Goal: Task Accomplishment & Management: Use online tool/utility

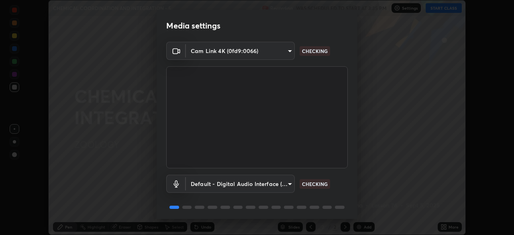
scroll to position [29, 0]
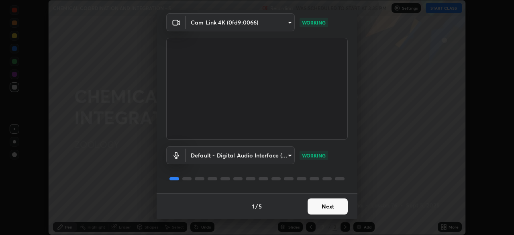
click at [334, 209] on button "Next" at bounding box center [328, 206] width 40 height 16
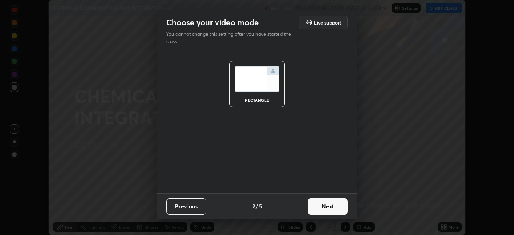
click at [337, 210] on button "Next" at bounding box center [328, 206] width 40 height 16
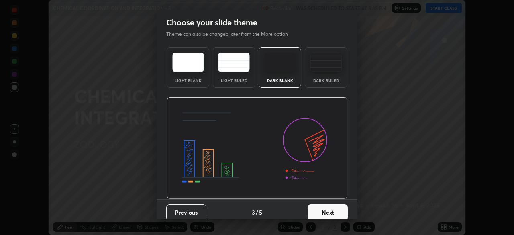
click at [334, 211] on button "Next" at bounding box center [328, 212] width 40 height 16
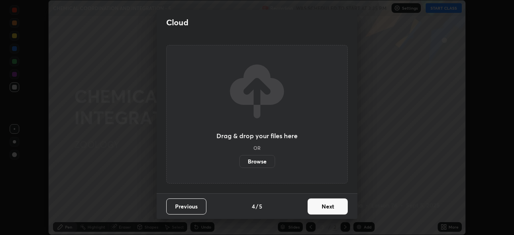
click at [331, 205] on button "Next" at bounding box center [328, 206] width 40 height 16
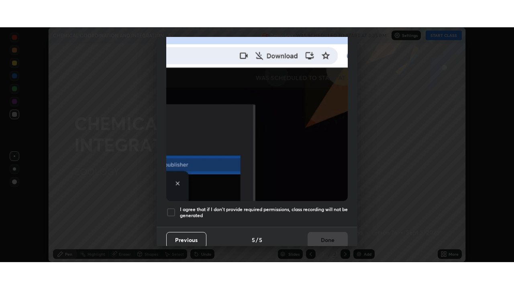
scroll to position [192, 0]
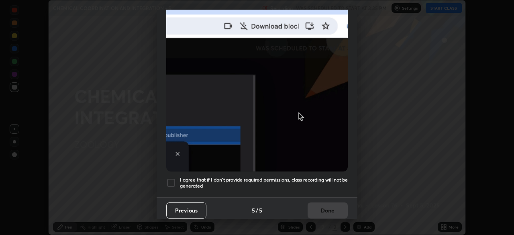
click at [170, 180] on div at bounding box center [171, 183] width 10 height 10
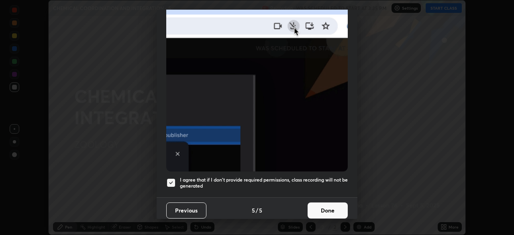
click at [331, 202] on button "Done" at bounding box center [328, 210] width 40 height 16
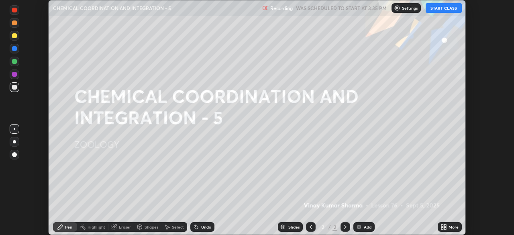
click at [445, 228] on icon at bounding box center [445, 228] width 2 height 2
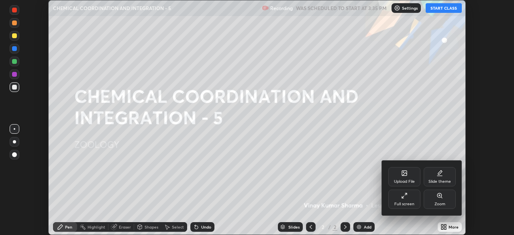
click at [410, 202] on div "Full screen" at bounding box center [404, 204] width 20 height 4
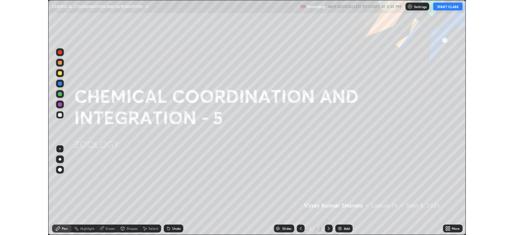
scroll to position [289, 514]
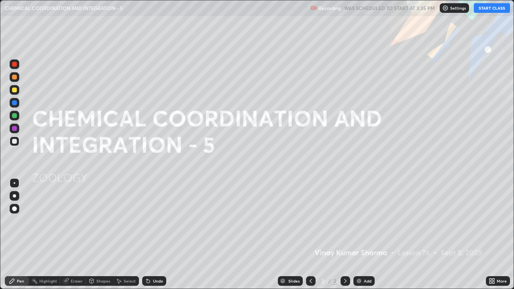
click at [481, 8] on button "START CLASS" at bounding box center [492, 8] width 36 height 10
click at [15, 90] on div at bounding box center [14, 90] width 5 height 5
click at [153, 235] on div "Undo" at bounding box center [158, 281] width 10 height 4
click at [159, 235] on div "Undo" at bounding box center [158, 281] width 10 height 4
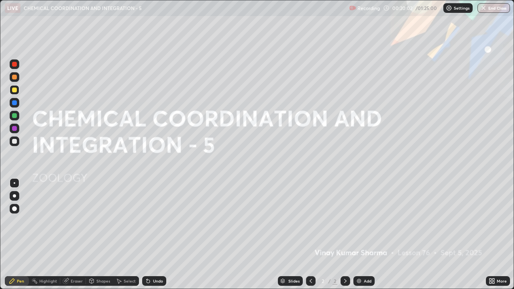
click at [158, 235] on div "Undo" at bounding box center [158, 281] width 10 height 4
click at [159, 235] on div "Undo" at bounding box center [158, 281] width 10 height 4
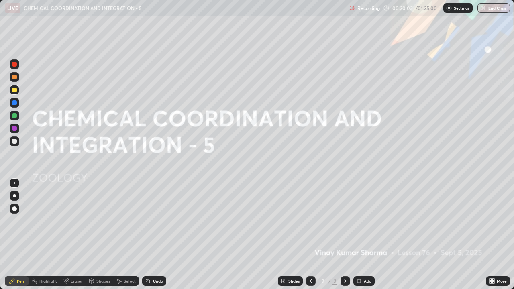
click at [159, 235] on div "Undo" at bounding box center [158, 281] width 10 height 4
click at [357, 235] on img at bounding box center [359, 281] width 6 height 6
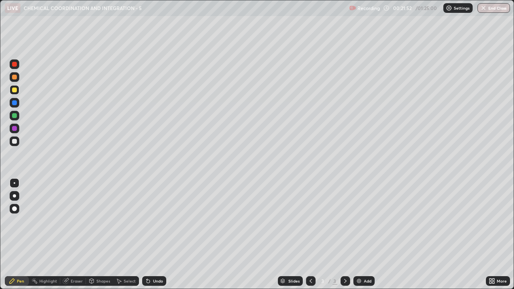
click at [357, 235] on img at bounding box center [359, 281] width 6 height 6
click at [314, 235] on div at bounding box center [311, 281] width 10 height 10
click at [310, 235] on icon at bounding box center [311, 281] width 6 height 6
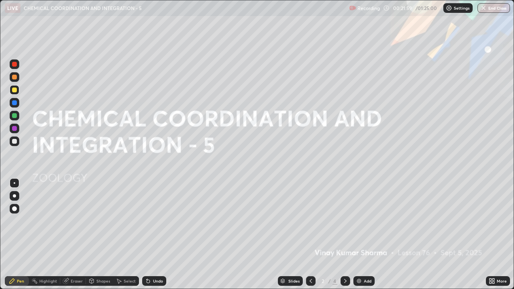
click at [343, 235] on icon at bounding box center [345, 281] width 6 height 6
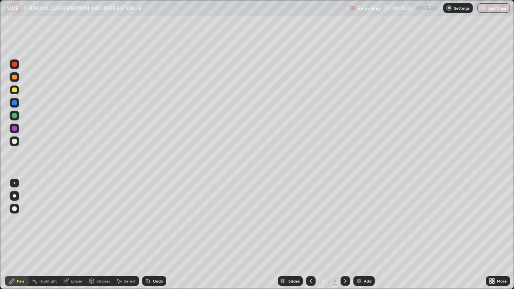
click at [16, 143] on div at bounding box center [15, 142] width 10 height 10
click at [16, 92] on div at bounding box center [14, 90] width 5 height 5
click at [14, 141] on div at bounding box center [14, 141] width 5 height 5
click at [15, 80] on div at bounding box center [15, 77] width 10 height 10
click at [95, 235] on div "Shapes" at bounding box center [99, 281] width 27 height 10
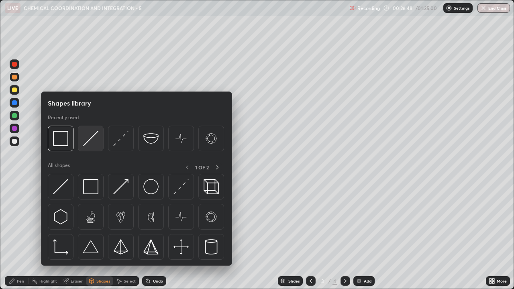
click at [94, 147] on div at bounding box center [91, 139] width 26 height 26
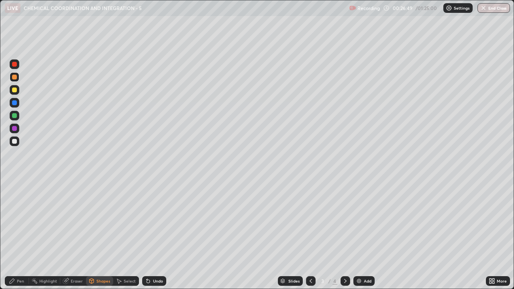
click at [14, 116] on div at bounding box center [14, 115] width 5 height 5
click at [15, 235] on icon at bounding box center [12, 281] width 6 height 6
click at [13, 142] on div at bounding box center [14, 141] width 5 height 5
click at [16, 90] on div at bounding box center [14, 90] width 5 height 5
click at [16, 117] on div at bounding box center [14, 115] width 5 height 5
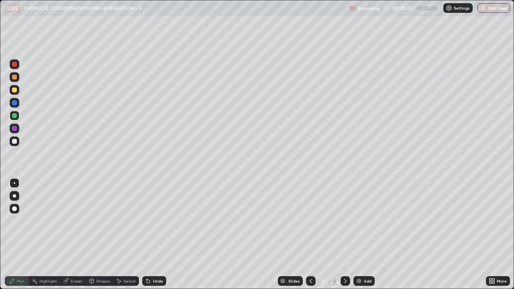
click at [16, 104] on div at bounding box center [14, 102] width 5 height 5
click at [16, 141] on div at bounding box center [14, 141] width 5 height 5
click at [75, 235] on div "Eraser" at bounding box center [77, 281] width 12 height 4
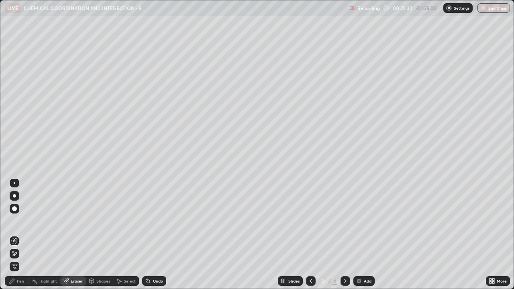
click at [18, 235] on div "Pen" at bounding box center [17, 281] width 24 height 10
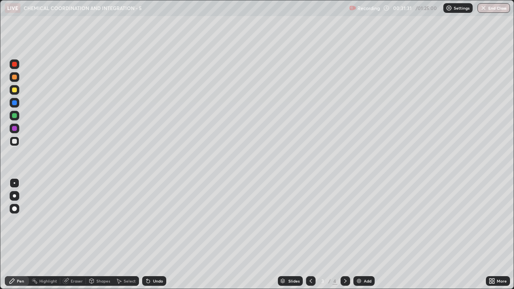
click at [357, 235] on img at bounding box center [359, 281] width 6 height 6
click at [18, 141] on div at bounding box center [15, 142] width 10 height 10
click at [308, 235] on icon at bounding box center [311, 281] width 6 height 6
click at [343, 235] on icon at bounding box center [345, 281] width 6 height 6
click at [309, 235] on icon at bounding box center [311, 281] width 6 height 6
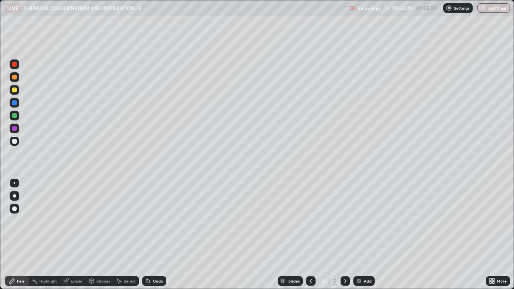
click at [345, 235] on icon at bounding box center [345, 281] width 6 height 6
click at [14, 142] on div at bounding box center [14, 141] width 5 height 5
click at [15, 89] on div at bounding box center [14, 90] width 5 height 5
click at [18, 119] on div at bounding box center [15, 116] width 10 height 10
click at [14, 141] on div at bounding box center [14, 141] width 5 height 5
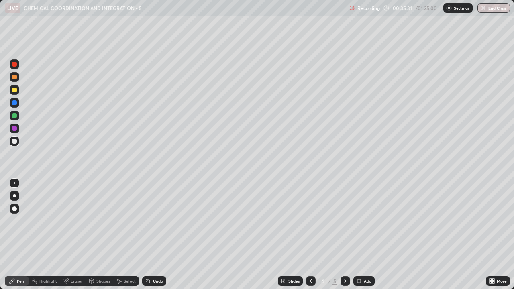
click at [149, 235] on icon at bounding box center [148, 281] width 6 height 6
click at [14, 91] on div at bounding box center [14, 90] width 5 height 5
click at [16, 78] on div at bounding box center [14, 77] width 5 height 5
click at [14, 143] on div at bounding box center [14, 141] width 5 height 5
click at [16, 116] on div at bounding box center [14, 115] width 5 height 5
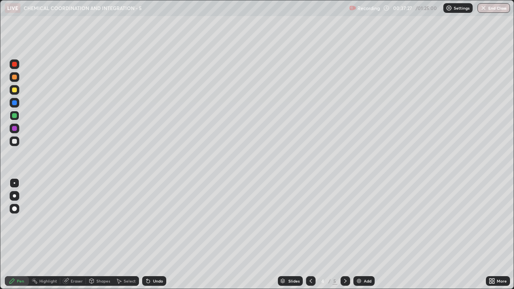
click at [16, 141] on div at bounding box center [14, 141] width 5 height 5
click at [151, 235] on div "Undo" at bounding box center [154, 281] width 24 height 10
click at [150, 235] on div "Undo" at bounding box center [154, 281] width 24 height 10
click at [150, 235] on icon at bounding box center [148, 281] width 6 height 6
click at [151, 235] on div "Undo" at bounding box center [154, 281] width 24 height 10
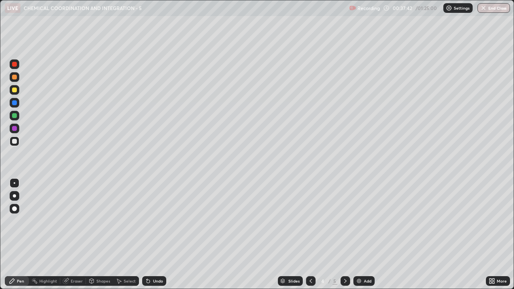
click at [150, 235] on div "Undo" at bounding box center [154, 281] width 24 height 10
click at [150, 235] on icon at bounding box center [148, 281] width 6 height 6
click at [18, 235] on div "Pen" at bounding box center [20, 281] width 7 height 4
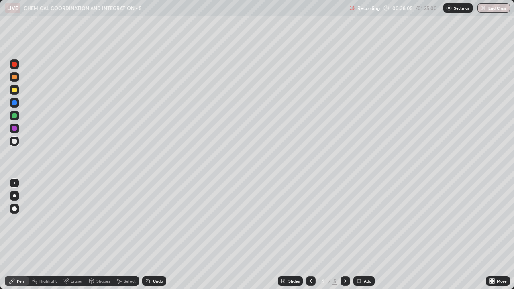
click at [16, 77] on div at bounding box center [14, 77] width 5 height 5
click at [14, 142] on div at bounding box center [14, 141] width 5 height 5
click at [16, 78] on div at bounding box center [14, 77] width 5 height 5
click at [14, 141] on div at bounding box center [14, 141] width 5 height 5
click at [14, 183] on div at bounding box center [15, 183] width 2 height 2
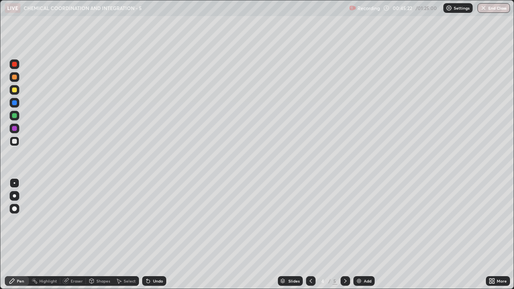
click at [14, 145] on div at bounding box center [15, 142] width 10 height 10
click at [15, 196] on div at bounding box center [14, 195] width 3 height 3
click at [16, 65] on div at bounding box center [14, 64] width 5 height 5
click at [14, 183] on div at bounding box center [15, 183] width 2 height 2
click at [357, 235] on img at bounding box center [359, 281] width 6 height 6
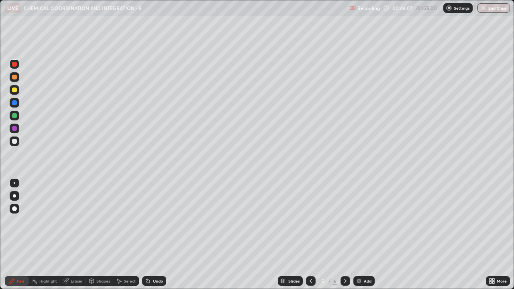
click at [16, 94] on div at bounding box center [15, 90] width 10 height 10
click at [309, 235] on icon at bounding box center [311, 281] width 6 height 6
click at [348, 235] on div at bounding box center [346, 281] width 10 height 10
click at [16, 142] on div at bounding box center [14, 141] width 5 height 5
click at [147, 235] on icon at bounding box center [148, 281] width 3 height 3
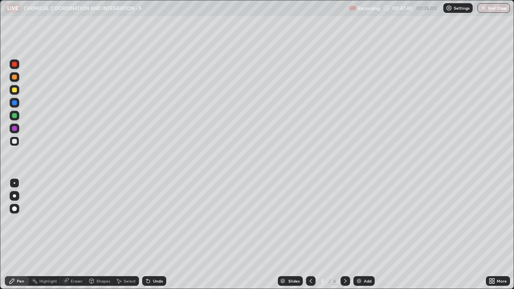
click at [150, 235] on icon at bounding box center [148, 281] width 6 height 6
click at [149, 235] on icon at bounding box center [148, 281] width 6 height 6
click at [148, 235] on icon at bounding box center [148, 281] width 3 height 3
click at [147, 235] on icon at bounding box center [148, 281] width 3 height 3
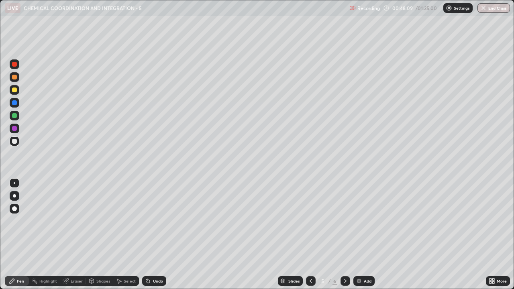
click at [15, 196] on div at bounding box center [14, 195] width 3 height 3
click at [15, 90] on div at bounding box center [14, 90] width 5 height 5
click at [16, 141] on div at bounding box center [14, 141] width 5 height 5
click at [14, 89] on div at bounding box center [14, 90] width 5 height 5
click at [14, 183] on div at bounding box center [15, 183] width 2 height 2
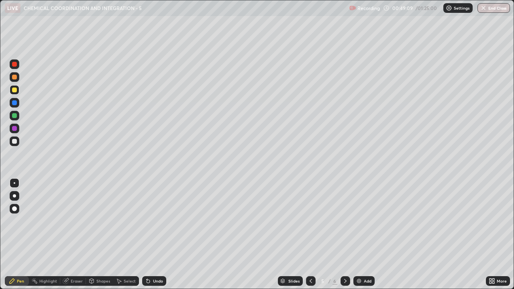
click at [16, 142] on div at bounding box center [14, 141] width 5 height 5
click at [71, 235] on div "Eraser" at bounding box center [77, 281] width 12 height 4
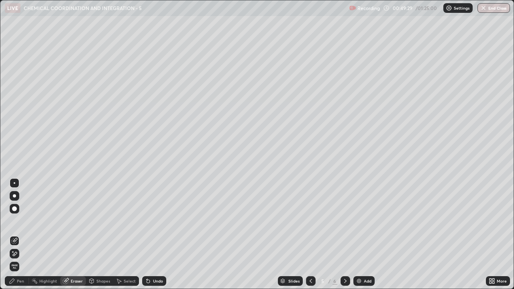
click at [21, 235] on div "Pen" at bounding box center [20, 281] width 7 height 4
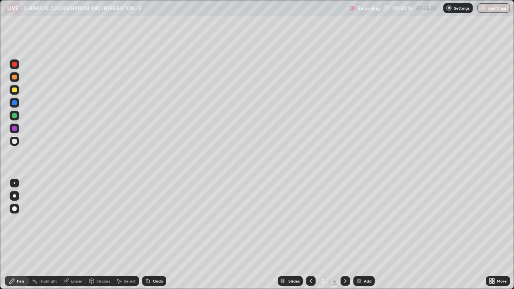
click at [17, 118] on div at bounding box center [15, 116] width 10 height 10
click at [72, 235] on div "Eraser" at bounding box center [77, 281] width 12 height 4
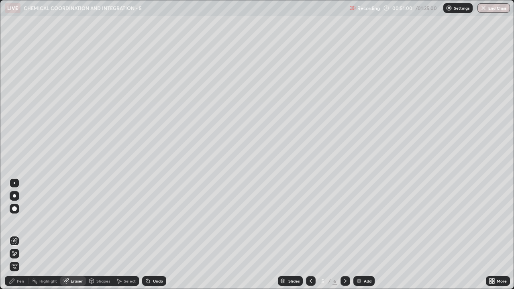
click at [15, 235] on div "Pen" at bounding box center [17, 281] width 24 height 10
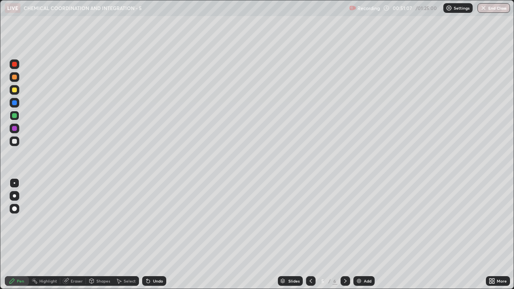
click at [14, 140] on div at bounding box center [14, 141] width 5 height 5
click at [15, 114] on div at bounding box center [14, 115] width 5 height 5
click at [359, 235] on img at bounding box center [359, 281] width 6 height 6
click at [13, 142] on div at bounding box center [14, 141] width 5 height 5
click at [14, 92] on div at bounding box center [14, 90] width 5 height 5
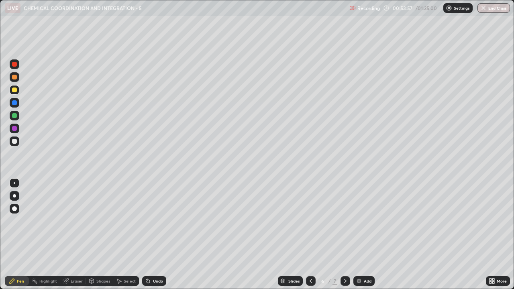
click at [16, 141] on div at bounding box center [14, 141] width 5 height 5
click at [15, 92] on div at bounding box center [14, 90] width 5 height 5
click at [156, 235] on div "Undo" at bounding box center [158, 281] width 10 height 4
click at [159, 235] on div "Undo" at bounding box center [158, 281] width 10 height 4
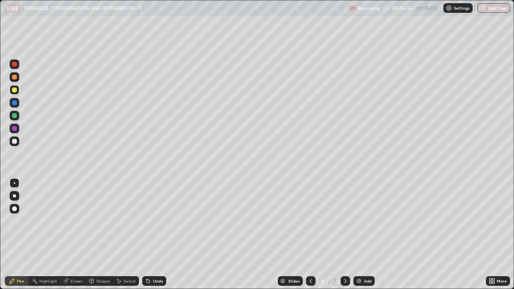
click at [160, 235] on div "Undo" at bounding box center [158, 281] width 10 height 4
click at [160, 235] on div "Undo" at bounding box center [154, 281] width 24 height 10
click at [309, 235] on icon at bounding box center [311, 281] width 6 height 6
click at [310, 235] on icon at bounding box center [311, 281] width 2 height 4
click at [310, 235] on icon at bounding box center [311, 281] width 6 height 6
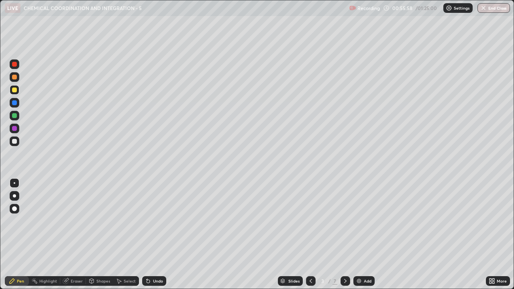
click at [345, 235] on icon at bounding box center [345, 281] width 6 height 6
click at [16, 92] on div at bounding box center [14, 90] width 5 height 5
click at [361, 235] on img at bounding box center [359, 281] width 6 height 6
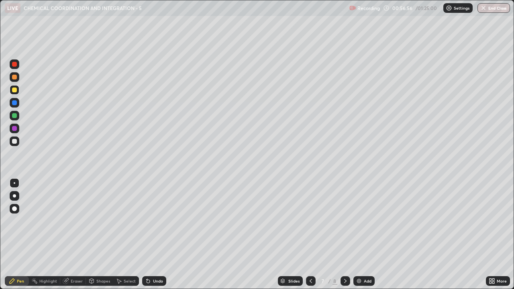
click at [14, 143] on div at bounding box center [14, 141] width 5 height 5
click at [154, 235] on div "Undo" at bounding box center [158, 281] width 10 height 4
click at [155, 235] on div "Undo" at bounding box center [158, 281] width 10 height 4
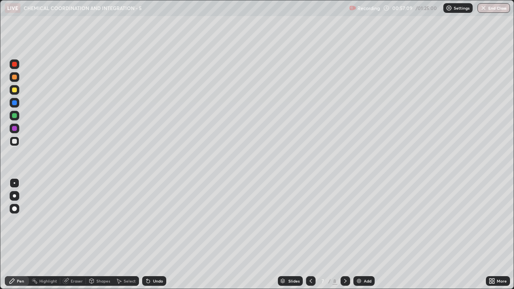
click at [155, 235] on div "Undo" at bounding box center [158, 281] width 10 height 4
click at [16, 141] on div at bounding box center [14, 141] width 5 height 5
click at [15, 116] on div at bounding box center [14, 115] width 5 height 5
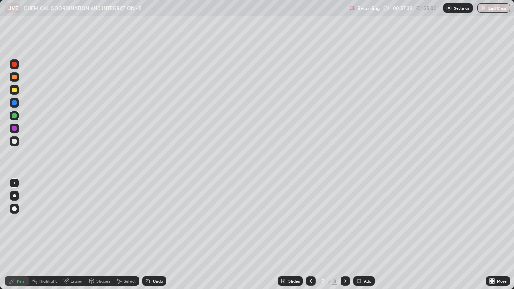
click at [16, 78] on div at bounding box center [14, 77] width 5 height 5
click at [15, 104] on div at bounding box center [14, 102] width 5 height 5
click at [15, 92] on div at bounding box center [14, 90] width 5 height 5
click at [16, 141] on div at bounding box center [14, 141] width 5 height 5
click at [17, 142] on div at bounding box center [15, 142] width 10 height 10
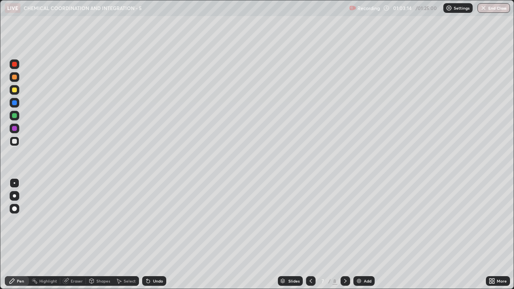
click at [14, 142] on div at bounding box center [14, 141] width 5 height 5
click at [74, 235] on div "Eraser" at bounding box center [77, 281] width 12 height 4
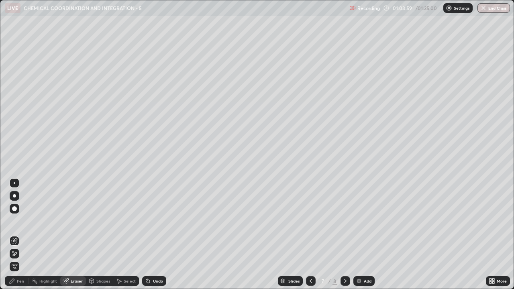
click at [16, 235] on div "Pen" at bounding box center [17, 281] width 24 height 10
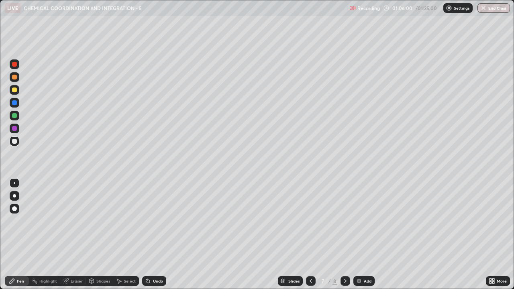
click at [14, 116] on div at bounding box center [14, 115] width 5 height 5
click at [15, 143] on div at bounding box center [14, 141] width 5 height 5
click at [14, 90] on div at bounding box center [14, 90] width 5 height 5
click at [16, 142] on div at bounding box center [14, 141] width 5 height 5
click at [16, 130] on div at bounding box center [14, 128] width 5 height 5
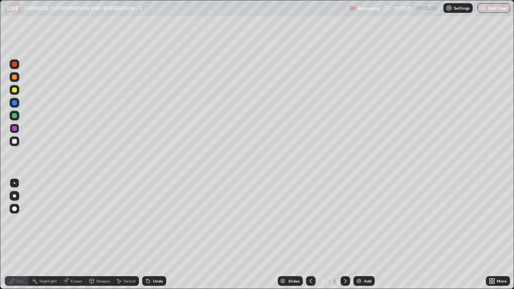
click at [100, 235] on div "Shapes" at bounding box center [103, 281] width 14 height 4
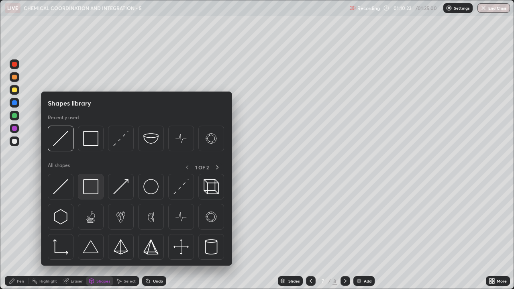
click at [95, 190] on img at bounding box center [90, 186] width 15 height 15
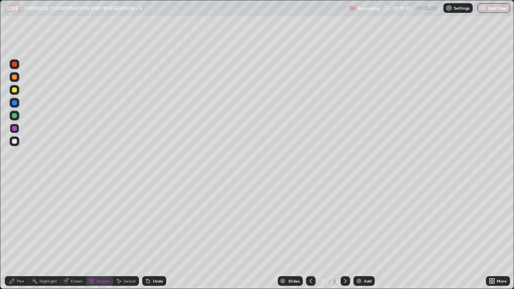
click at [18, 235] on div "Pen" at bounding box center [20, 281] width 7 height 4
click at [16, 235] on div "Pen" at bounding box center [17, 281] width 24 height 10
click at [359, 235] on img at bounding box center [359, 281] width 6 height 6
click at [15, 91] on div at bounding box center [14, 90] width 5 height 5
click at [101, 235] on div "Shapes" at bounding box center [103, 281] width 14 height 4
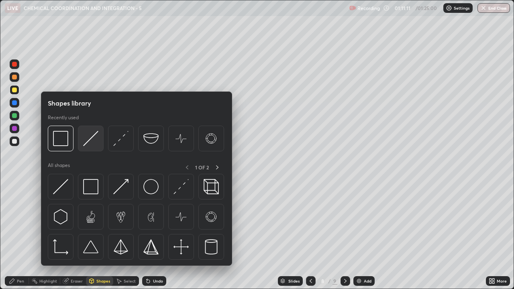
click at [95, 141] on img at bounding box center [90, 138] width 15 height 15
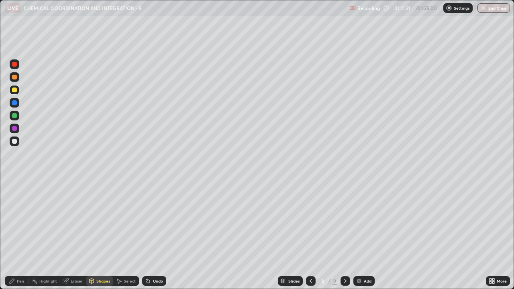
click at [17, 235] on div "Pen" at bounding box center [20, 281] width 7 height 4
click at [14, 64] on div at bounding box center [14, 64] width 5 height 5
click at [14, 90] on div at bounding box center [14, 90] width 5 height 5
click at [17, 68] on div at bounding box center [15, 64] width 10 height 10
click at [16, 143] on div at bounding box center [14, 141] width 5 height 5
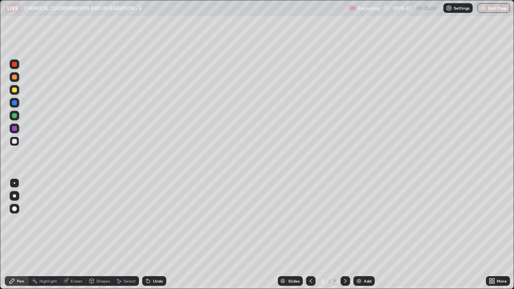
click at [16, 116] on div at bounding box center [14, 115] width 5 height 5
click at [100, 235] on div "Shapes" at bounding box center [99, 281] width 27 height 10
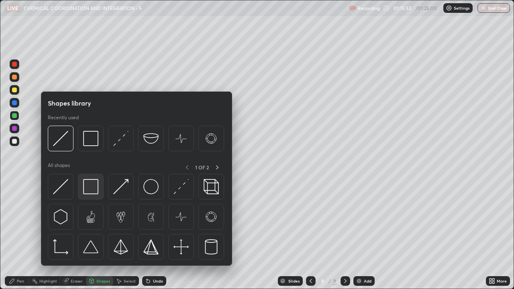
click at [91, 188] on img at bounding box center [90, 186] width 15 height 15
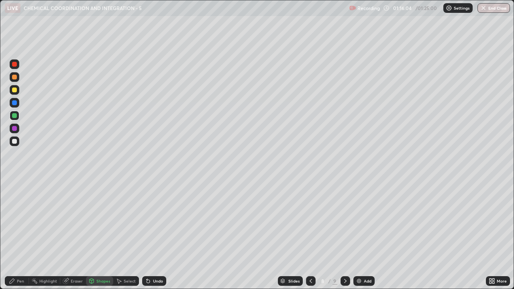
click at [16, 130] on div at bounding box center [14, 128] width 5 height 5
click at [16, 235] on div "Pen" at bounding box center [17, 281] width 24 height 10
click at [13, 143] on div at bounding box center [14, 141] width 5 height 5
click at [310, 235] on icon at bounding box center [311, 281] width 6 height 6
click at [344, 235] on icon at bounding box center [345, 281] width 6 height 6
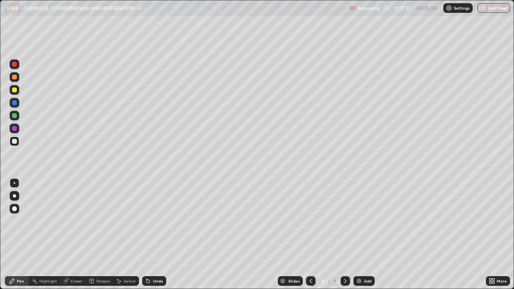
click at [21, 235] on div "Pen" at bounding box center [20, 281] width 7 height 4
click at [360, 235] on img at bounding box center [359, 281] width 6 height 6
click at [14, 142] on div at bounding box center [14, 141] width 5 height 5
click at [98, 235] on div "Shapes" at bounding box center [99, 281] width 27 height 10
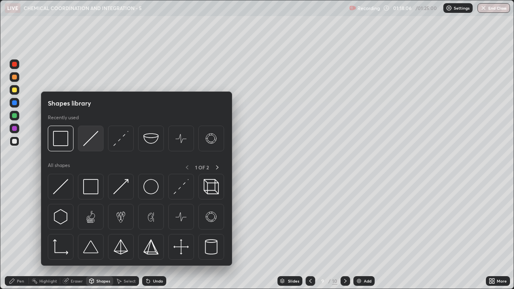
click at [94, 144] on img at bounding box center [90, 138] width 15 height 15
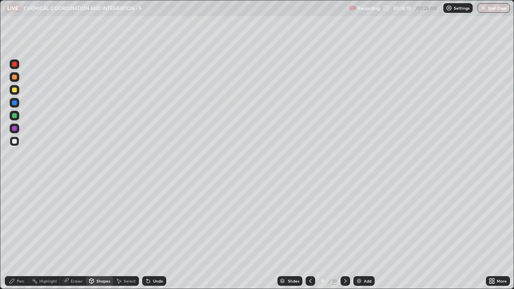
click at [16, 142] on div at bounding box center [14, 141] width 5 height 5
click at [16, 115] on div at bounding box center [14, 115] width 5 height 5
click at [15, 141] on div at bounding box center [14, 141] width 5 height 5
click at [15, 92] on div at bounding box center [14, 90] width 5 height 5
click at [16, 235] on div "Pen" at bounding box center [17, 281] width 24 height 10
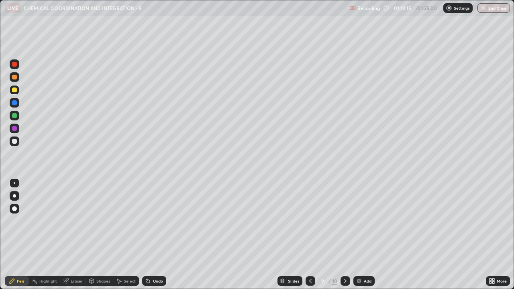
click at [78, 235] on div "Eraser" at bounding box center [77, 281] width 12 height 4
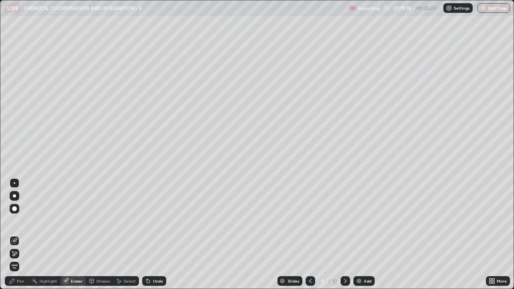
click at [21, 235] on div "Pen" at bounding box center [20, 281] width 7 height 4
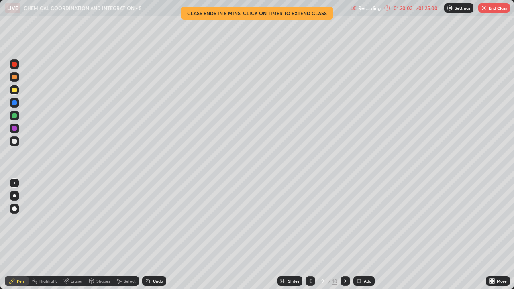
click at [16, 143] on div at bounding box center [14, 141] width 5 height 5
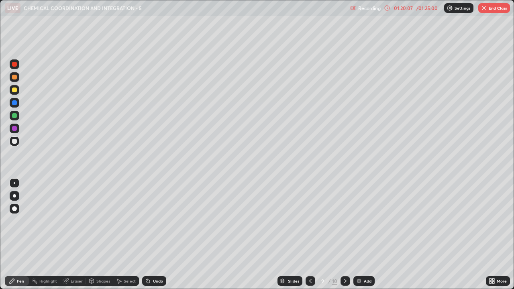
click at [16, 79] on div at bounding box center [15, 77] width 10 height 10
click at [414, 9] on div "01:20:14" at bounding box center [403, 8] width 22 height 5
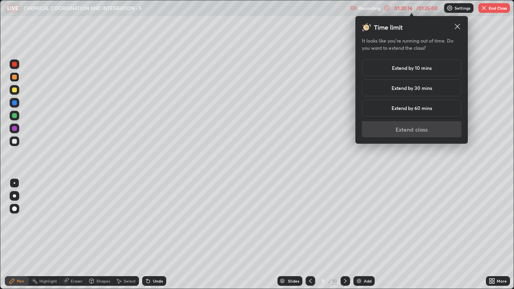
click at [431, 68] on h5 "Extend by 10 mins" at bounding box center [412, 67] width 40 height 7
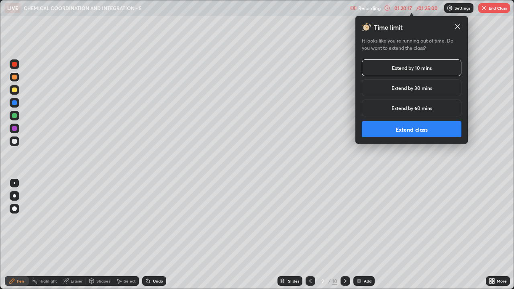
click at [423, 131] on button "Extend class" at bounding box center [412, 129] width 100 height 16
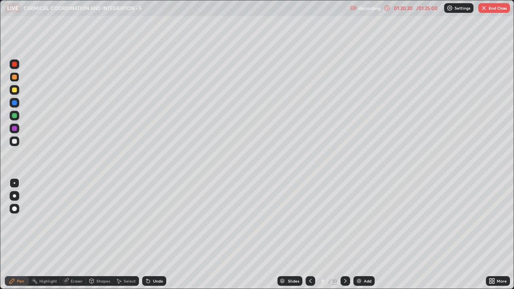
click at [18, 143] on div at bounding box center [15, 142] width 10 height 10
click at [15, 80] on div at bounding box center [15, 77] width 10 height 10
click at [13, 141] on div at bounding box center [14, 141] width 5 height 5
click at [14, 90] on div at bounding box center [14, 90] width 5 height 5
click at [15, 142] on div at bounding box center [14, 141] width 5 height 5
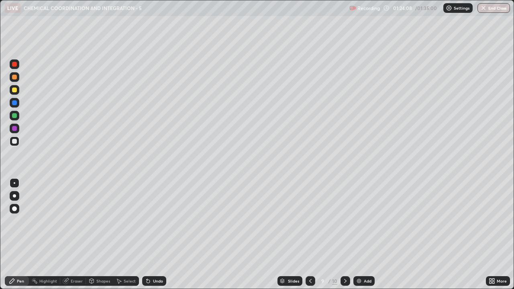
click at [14, 65] on div at bounding box center [14, 64] width 5 height 5
click at [18, 142] on div at bounding box center [15, 142] width 10 height 10
click at [14, 64] on div at bounding box center [14, 64] width 5 height 5
click at [96, 235] on div "Shapes" at bounding box center [99, 281] width 27 height 10
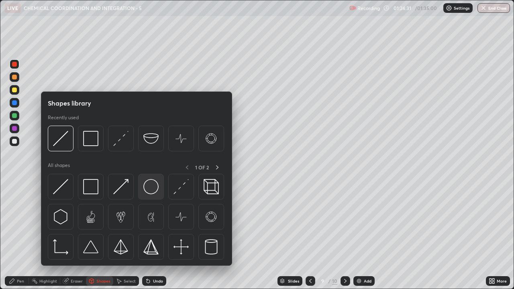
click at [152, 188] on img at bounding box center [150, 186] width 15 height 15
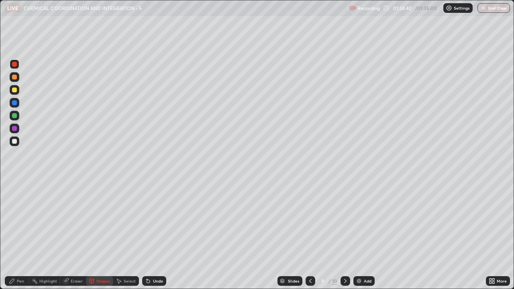
click at [21, 235] on div "Pen" at bounding box center [20, 281] width 7 height 4
click at [15, 117] on div at bounding box center [14, 115] width 5 height 5
click at [18, 68] on div at bounding box center [15, 64] width 10 height 10
click at [13, 143] on div at bounding box center [14, 141] width 5 height 5
click at [12, 115] on div at bounding box center [14, 115] width 5 height 5
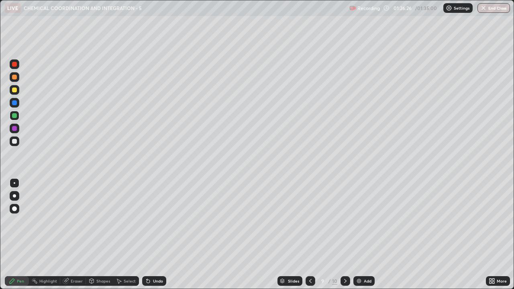
click at [14, 141] on div at bounding box center [14, 141] width 5 height 5
click at [16, 129] on div at bounding box center [14, 128] width 5 height 5
click at [97, 235] on div "Shapes" at bounding box center [103, 281] width 14 height 4
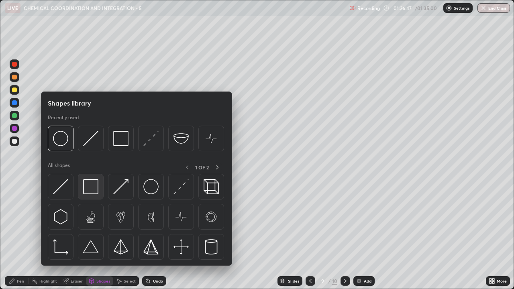
click at [90, 189] on img at bounding box center [90, 186] width 15 height 15
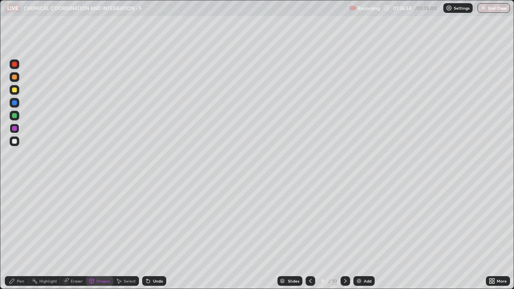
click at [15, 141] on div at bounding box center [14, 141] width 5 height 5
click at [20, 235] on div "Pen" at bounding box center [20, 281] width 7 height 4
click at [14, 89] on div at bounding box center [14, 90] width 5 height 5
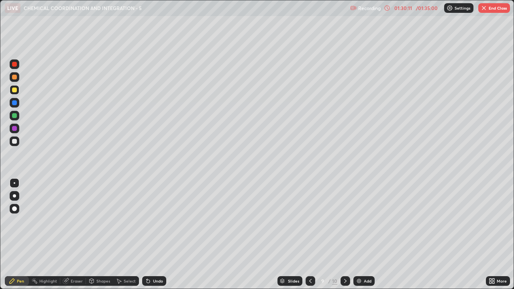
click at [488, 8] on button "End Class" at bounding box center [494, 8] width 32 height 10
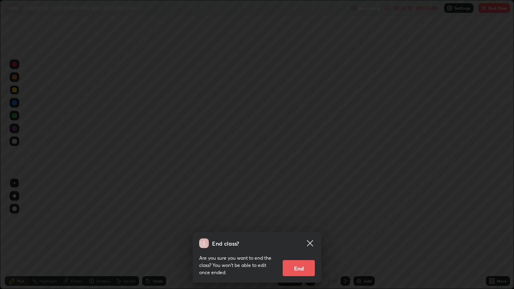
click at [445, 214] on div "End class? Are you sure you want to end the class? You won’t be able to edit on…" at bounding box center [257, 144] width 514 height 289
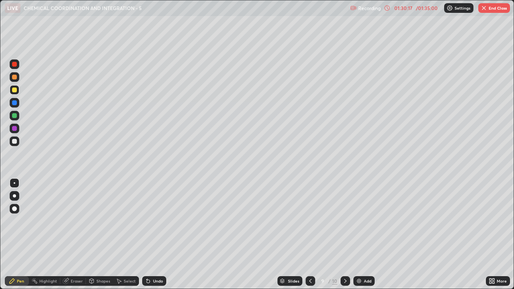
click at [489, 6] on button "End Class" at bounding box center [494, 8] width 32 height 10
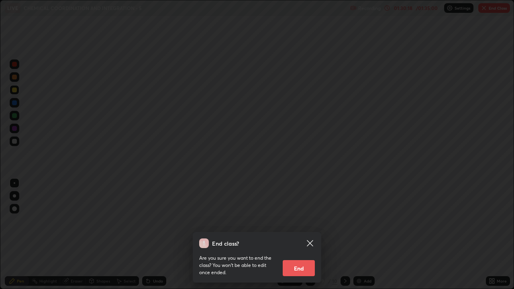
click at [300, 235] on button "End" at bounding box center [299, 268] width 32 height 16
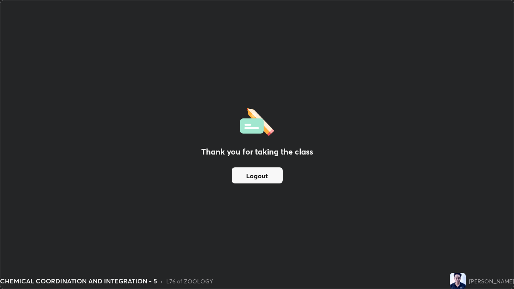
click at [273, 173] on button "Logout" at bounding box center [257, 176] width 51 height 16
click at [262, 175] on button "Logout" at bounding box center [257, 176] width 51 height 16
click at [270, 179] on button "Logout" at bounding box center [257, 176] width 51 height 16
click at [271, 178] on button "Logout" at bounding box center [257, 176] width 51 height 16
click at [272, 173] on button "Logout" at bounding box center [257, 176] width 51 height 16
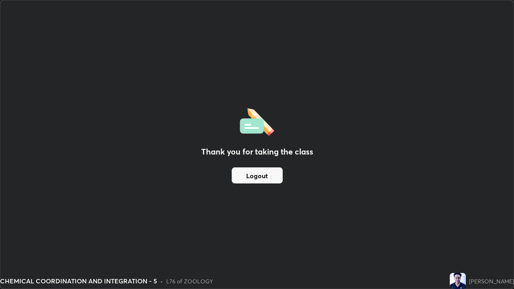
click at [266, 176] on button "Logout" at bounding box center [257, 176] width 51 height 16
click at [274, 235] on div "Thank you for taking the class Logout" at bounding box center [256, 144] width 513 height 288
click at [259, 176] on button "Logout" at bounding box center [257, 176] width 51 height 16
click at [259, 177] on button "Logout" at bounding box center [257, 176] width 51 height 16
click at [254, 176] on button "Logout" at bounding box center [257, 176] width 51 height 16
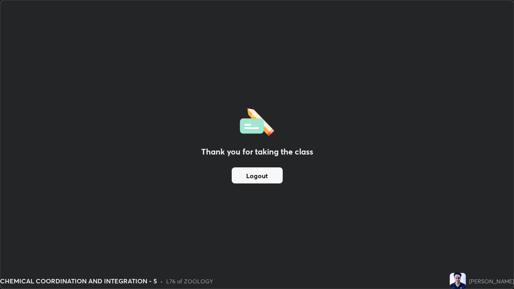
click at [267, 176] on button "Logout" at bounding box center [257, 176] width 51 height 16
click at [265, 176] on button "Logout" at bounding box center [257, 176] width 51 height 16
click at [262, 175] on button "Logout" at bounding box center [257, 176] width 51 height 16
click at [259, 176] on button "Logout" at bounding box center [257, 176] width 51 height 16
click at [259, 174] on button "Logout" at bounding box center [257, 176] width 51 height 16
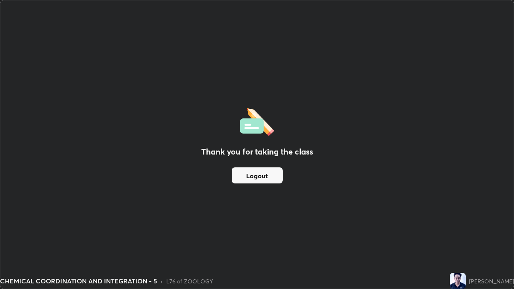
click at [262, 176] on button "Logout" at bounding box center [257, 176] width 51 height 16
click at [453, 235] on img at bounding box center [458, 281] width 16 height 16
click at [450, 235] on img at bounding box center [458, 281] width 16 height 16
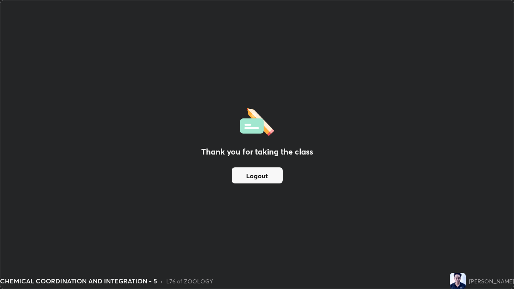
click at [450, 235] on img at bounding box center [458, 281] width 16 height 16
click at [261, 177] on button "Logout" at bounding box center [257, 176] width 51 height 16
click at [263, 177] on button "Logout" at bounding box center [257, 176] width 51 height 16
click at [264, 178] on button "Logout" at bounding box center [257, 176] width 51 height 16
click at [117, 200] on div "Thank you for taking the class Logout" at bounding box center [256, 144] width 513 height 288
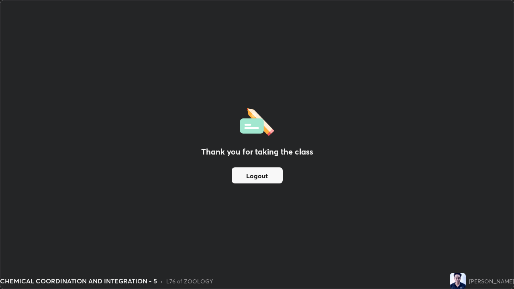
click at [126, 196] on div "Thank you for taking the class Logout" at bounding box center [256, 144] width 513 height 288
click at [256, 180] on button "Logout" at bounding box center [257, 176] width 51 height 16
click at [258, 177] on button "Logout" at bounding box center [257, 176] width 51 height 16
click at [259, 175] on button "Logout" at bounding box center [257, 176] width 51 height 16
click at [260, 174] on button "Logout" at bounding box center [257, 176] width 51 height 16
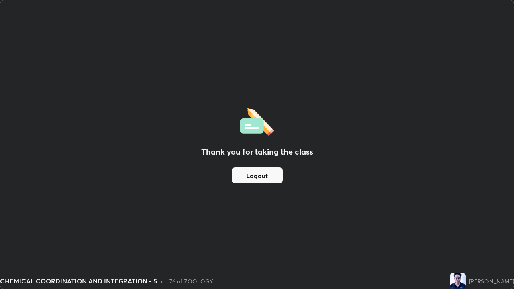
click at [259, 174] on button "Logout" at bounding box center [257, 176] width 51 height 16
click at [450, 235] on img at bounding box center [458, 281] width 16 height 16
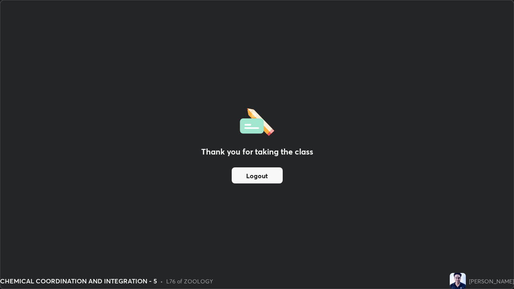
click at [451, 235] on img at bounding box center [458, 281] width 16 height 16
click at [243, 177] on button "Logout" at bounding box center [257, 176] width 51 height 16
click at [245, 178] on button "Logout" at bounding box center [257, 176] width 51 height 16
click at [249, 177] on button "Logout" at bounding box center [257, 176] width 51 height 16
click at [255, 178] on button "Logout" at bounding box center [257, 176] width 51 height 16
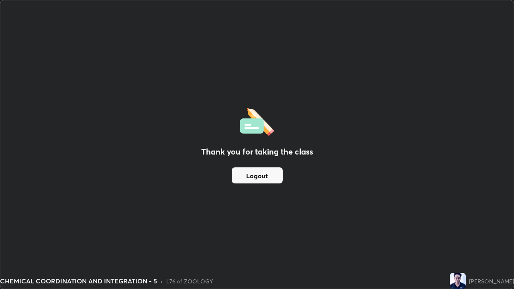
click at [258, 177] on button "Logout" at bounding box center [257, 176] width 51 height 16
click at [258, 178] on button "Logout" at bounding box center [257, 176] width 51 height 16
click at [257, 178] on button "Logout" at bounding box center [257, 176] width 51 height 16
click at [252, 174] on button "Logout" at bounding box center [257, 176] width 51 height 16
click at [256, 177] on button "Logout" at bounding box center [257, 176] width 51 height 16
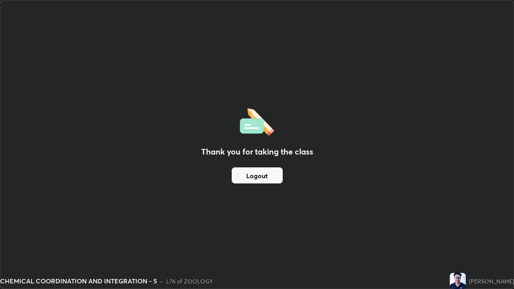
click at [257, 176] on button "Logout" at bounding box center [257, 176] width 51 height 16
click at [450, 235] on img at bounding box center [458, 281] width 16 height 16
click at [257, 176] on button "Logout" at bounding box center [257, 176] width 51 height 16
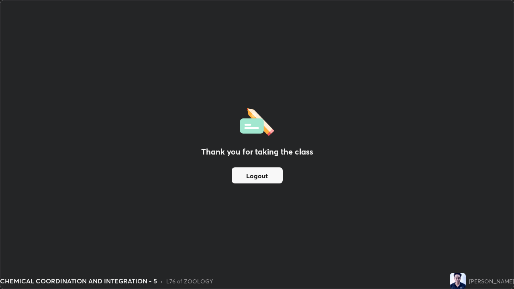
click at [261, 176] on button "Logout" at bounding box center [257, 176] width 51 height 16
click at [259, 175] on button "Logout" at bounding box center [257, 176] width 51 height 16
click at [258, 175] on button "Logout" at bounding box center [257, 176] width 51 height 16
click at [451, 235] on img at bounding box center [458, 281] width 16 height 16
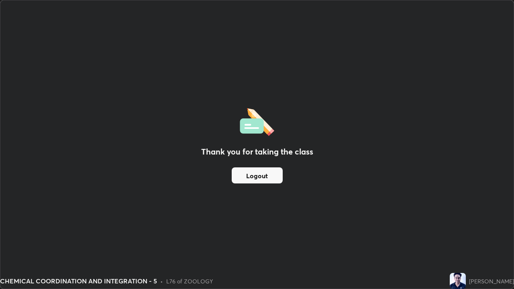
click at [450, 235] on img at bounding box center [458, 281] width 16 height 16
click at [264, 177] on button "Logout" at bounding box center [257, 176] width 51 height 16
click at [264, 178] on button "Logout" at bounding box center [257, 176] width 51 height 16
click at [261, 178] on button "Logout" at bounding box center [257, 176] width 51 height 16
click at [262, 178] on button "Logout" at bounding box center [257, 176] width 51 height 16
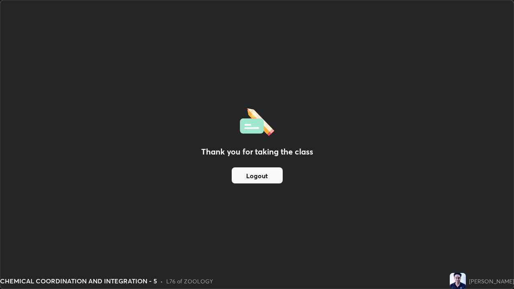
click at [263, 177] on button "Logout" at bounding box center [257, 176] width 51 height 16
click at [264, 175] on button "Logout" at bounding box center [257, 176] width 51 height 16
click at [265, 176] on button "Logout" at bounding box center [257, 176] width 51 height 16
click at [267, 178] on button "Logout" at bounding box center [257, 176] width 51 height 16
click at [254, 181] on button "Logout" at bounding box center [257, 176] width 51 height 16
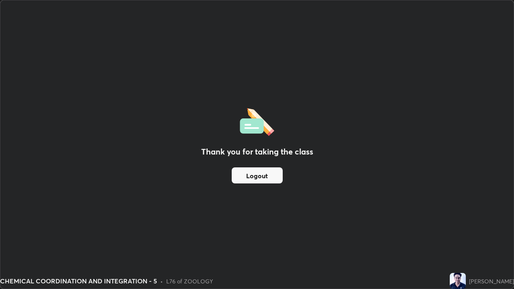
click at [257, 181] on button "Logout" at bounding box center [257, 176] width 51 height 16
click at [259, 179] on button "Logout" at bounding box center [257, 176] width 51 height 16
click at [261, 178] on button "Logout" at bounding box center [257, 176] width 51 height 16
click at [263, 178] on button "Logout" at bounding box center [257, 176] width 51 height 16
click at [264, 176] on button "Logout" at bounding box center [257, 176] width 51 height 16
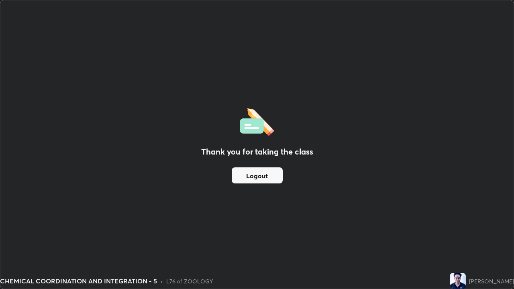
click at [265, 175] on button "Logout" at bounding box center [257, 176] width 51 height 16
click at [266, 175] on button "Logout" at bounding box center [257, 176] width 51 height 16
click at [267, 175] on button "Logout" at bounding box center [257, 176] width 51 height 16
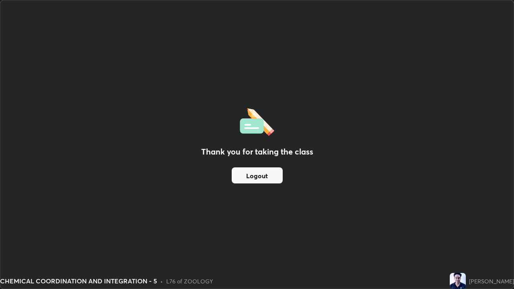
click at [266, 175] on button "Logout" at bounding box center [257, 176] width 51 height 16
click at [406, 195] on div "Thank you for taking the class Logout" at bounding box center [256, 144] width 513 height 288
click at [390, 193] on div "Thank you for taking the class Logout" at bounding box center [256, 144] width 513 height 288
click at [368, 195] on div "Thank you for taking the class Logout" at bounding box center [256, 144] width 513 height 288
click at [266, 176] on button "Logout" at bounding box center [257, 176] width 51 height 16
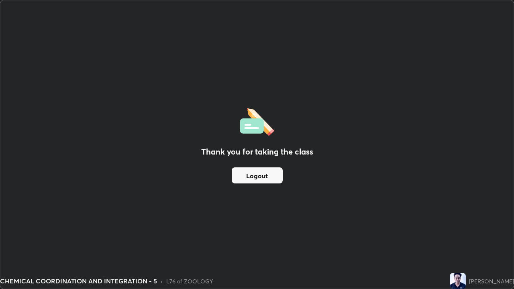
click at [260, 178] on button "Logout" at bounding box center [257, 176] width 51 height 16
click at [262, 178] on button "Logout" at bounding box center [257, 176] width 51 height 16
click at [265, 180] on button "Logout" at bounding box center [257, 176] width 51 height 16
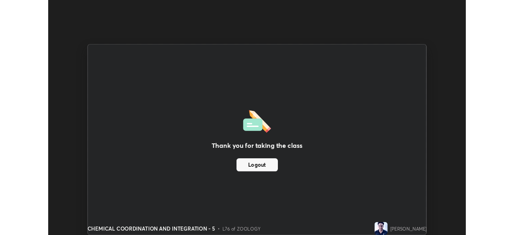
scroll to position [39933, 39654]
